Goal: Navigation & Orientation: Find specific page/section

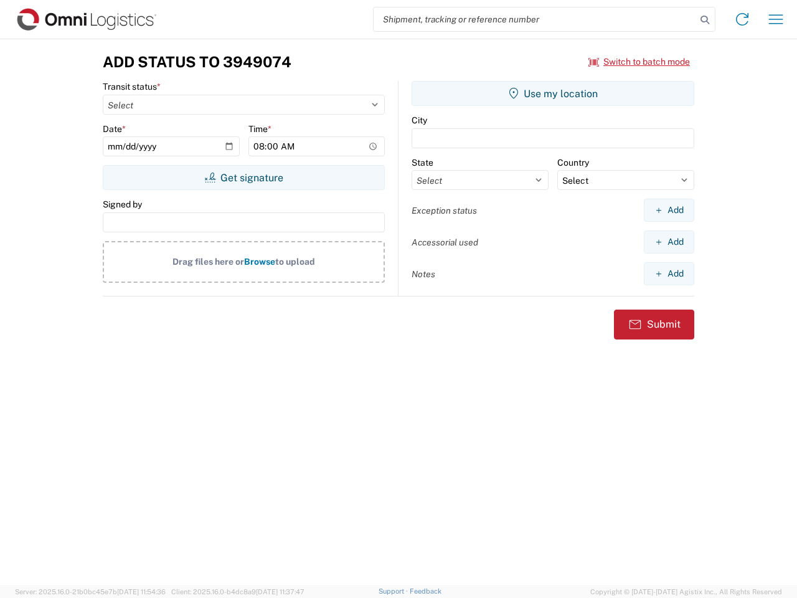
click at [535, 19] on input "search" at bounding box center [535, 19] width 323 height 24
click at [705, 20] on icon at bounding box center [704, 19] width 17 height 17
click at [742, 19] on icon at bounding box center [742, 19] width 20 height 20
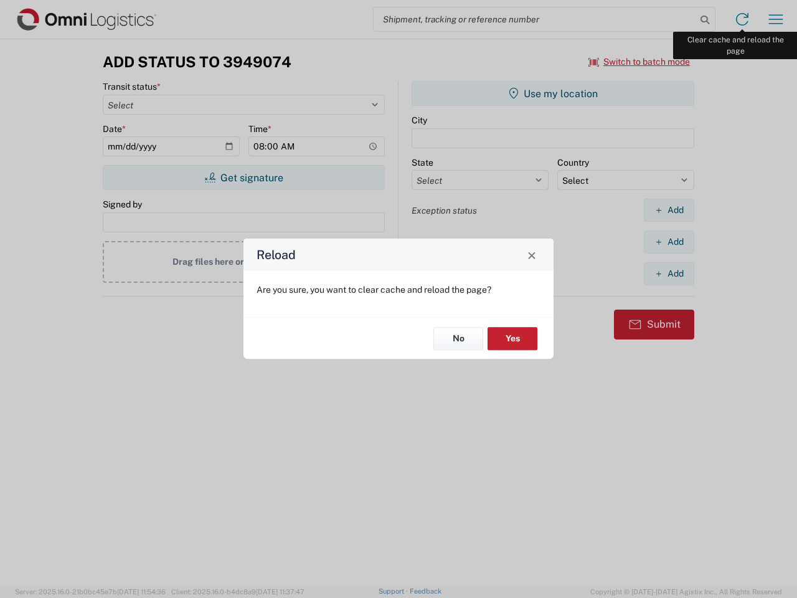
click at [776, 19] on div "Reload Are you sure, you want to clear cache and reload the page? No Yes" at bounding box center [398, 299] width 797 height 598
click at [640, 62] on div "Reload Are you sure, you want to clear cache and reload the page? No Yes" at bounding box center [398, 299] width 797 height 598
click at [243, 177] on div "Reload Are you sure, you want to clear cache and reload the page? No Yes" at bounding box center [398, 299] width 797 height 598
click at [553, 93] on div "Reload Are you sure, you want to clear cache and reload the page? No Yes" at bounding box center [398, 299] width 797 height 598
click at [669, 210] on div "Reload Are you sure, you want to clear cache and reload the page? No Yes" at bounding box center [398, 299] width 797 height 598
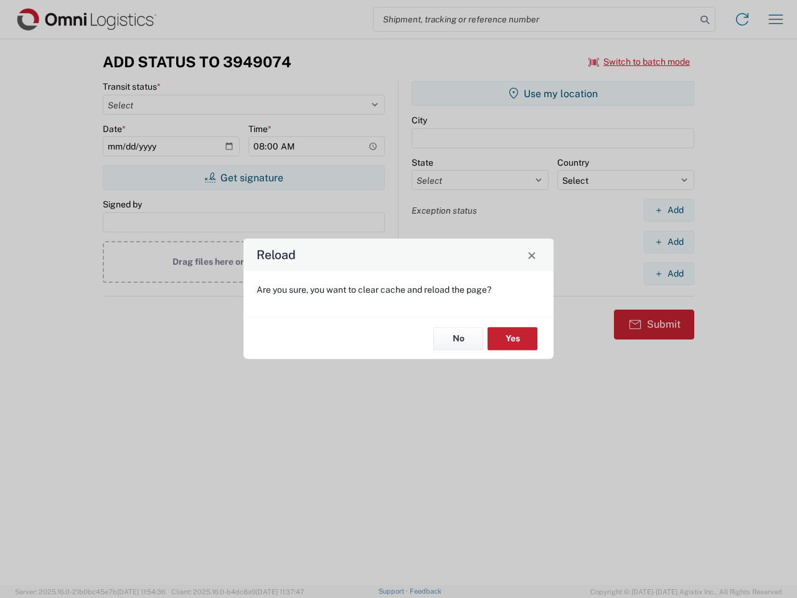
click at [669, 242] on div "Reload Are you sure, you want to clear cache and reload the page? No Yes" at bounding box center [398, 299] width 797 height 598
click at [669, 273] on div "Reload Are you sure, you want to clear cache and reload the page? No Yes" at bounding box center [398, 299] width 797 height 598
